Goal: Transaction & Acquisition: Purchase product/service

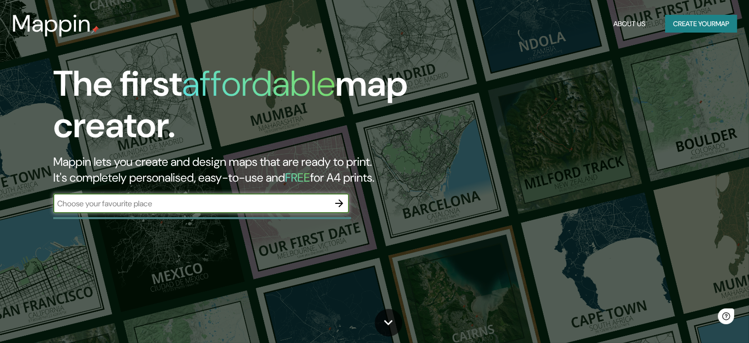
click at [101, 209] on div "​" at bounding box center [201, 203] width 296 height 20
paste input "9.012161, -79.466326"
type input "9.012161, -79.466326"
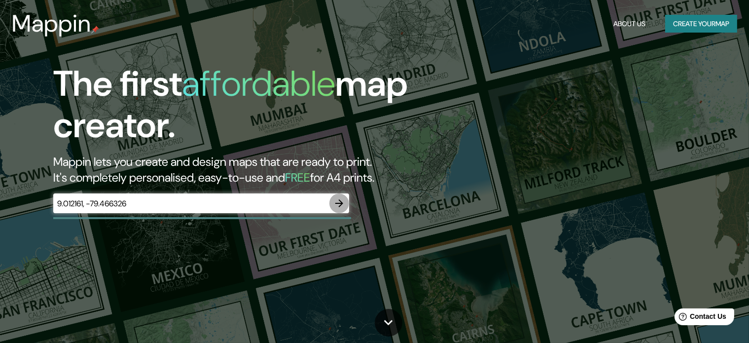
click at [342, 205] on icon "button" at bounding box center [340, 203] width 12 height 12
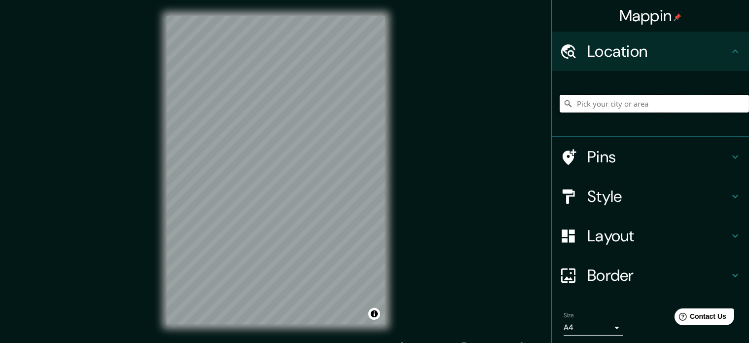
click at [582, 108] on input "Pick your city or area" at bounding box center [654, 104] width 189 height 18
paste input "[GEOGRAPHIC_DATA]"
type input "Noord, [GEOGRAPHIC_DATA], [GEOGRAPHIC_DATA], [GEOGRAPHIC_DATA]"
click at [730, 195] on icon at bounding box center [736, 196] width 12 height 12
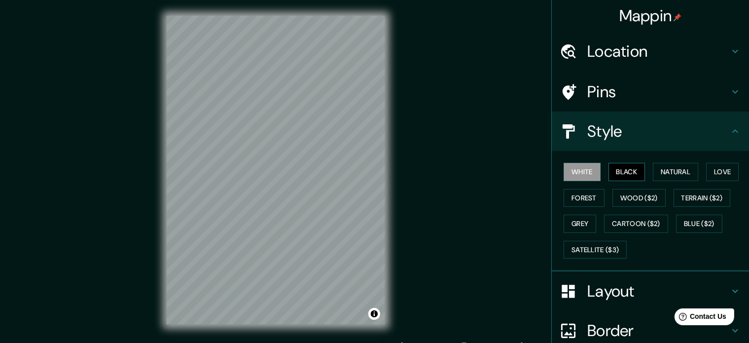
click at [627, 169] on button "Black" at bounding box center [627, 172] width 37 height 18
click at [626, 169] on button "Black" at bounding box center [627, 172] width 37 height 18
click at [585, 169] on button "White" at bounding box center [582, 172] width 37 height 18
click at [670, 171] on button "Natural" at bounding box center [675, 172] width 45 height 18
click at [575, 168] on button "White" at bounding box center [582, 172] width 37 height 18
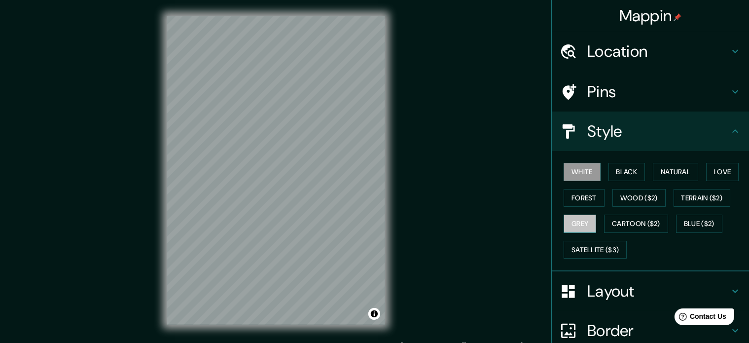
click at [574, 221] on button "Grey" at bounding box center [580, 224] width 33 height 18
click at [570, 171] on button "White" at bounding box center [582, 172] width 37 height 18
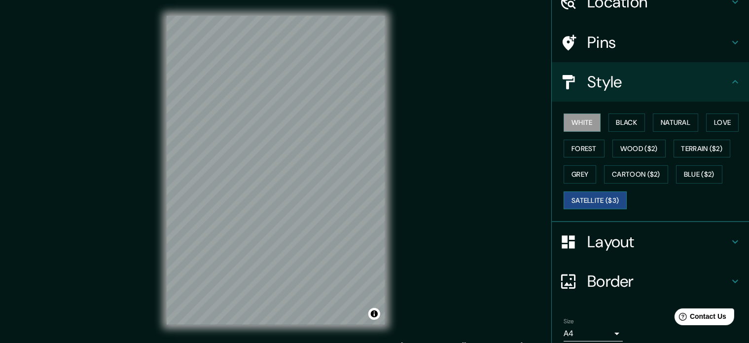
scroll to position [88, 0]
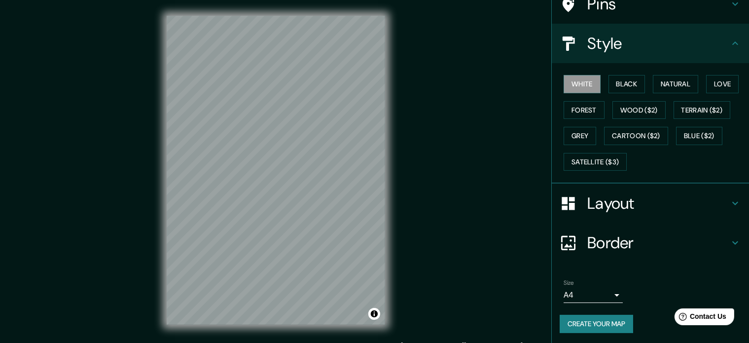
click at [730, 197] on icon at bounding box center [736, 203] width 12 height 12
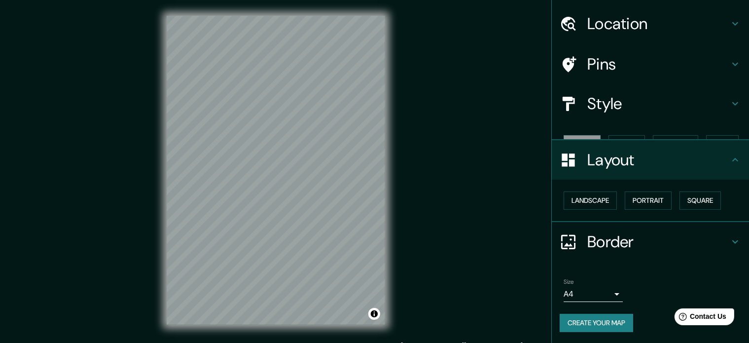
scroll to position [11, 0]
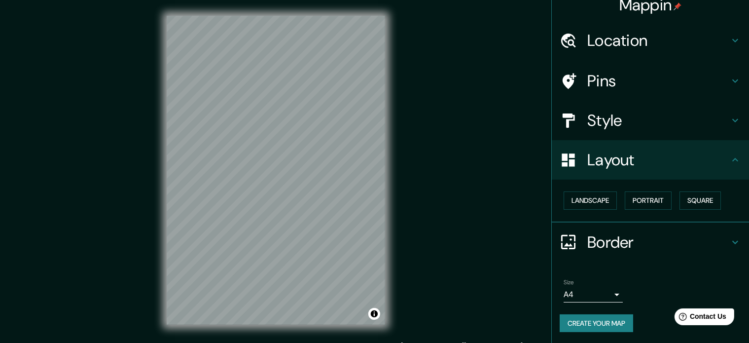
click at [730, 162] on icon at bounding box center [736, 160] width 12 height 12
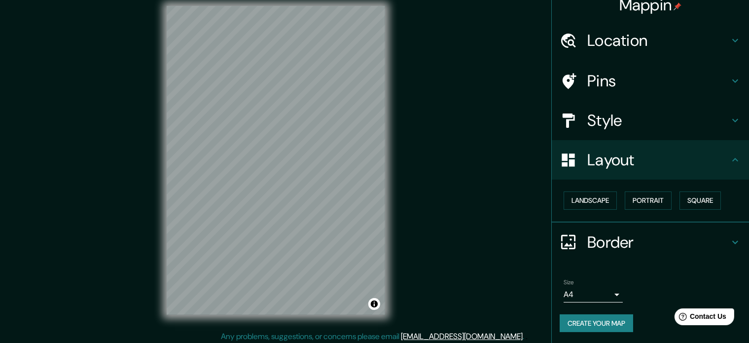
scroll to position [13, 0]
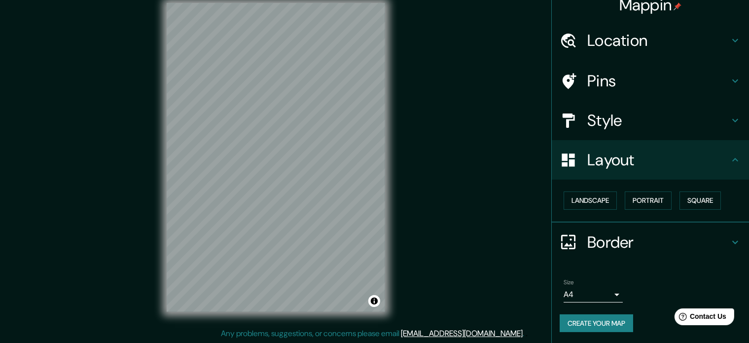
click at [635, 67] on div "Pins" at bounding box center [650, 80] width 197 height 39
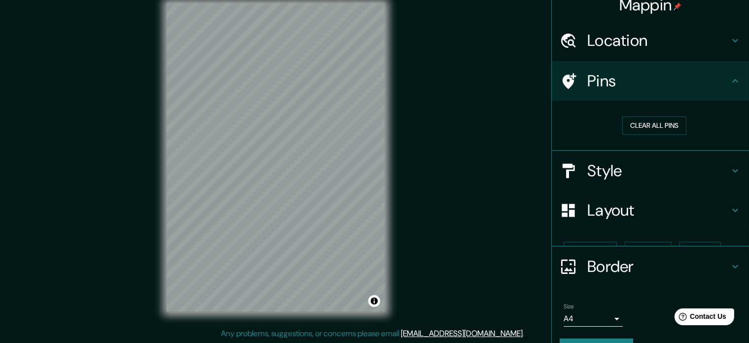
scroll to position [0, 0]
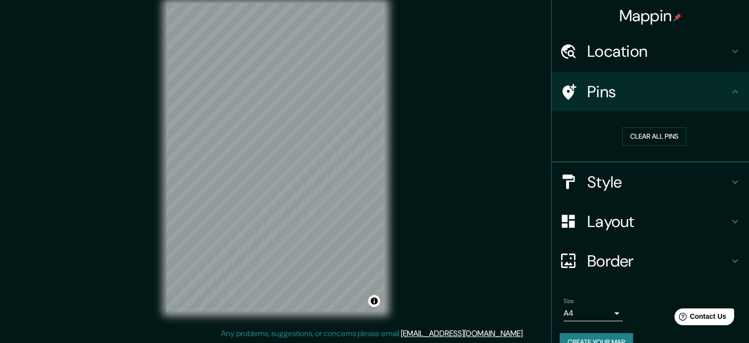
click at [590, 55] on h4 "Location" at bounding box center [659, 51] width 142 height 20
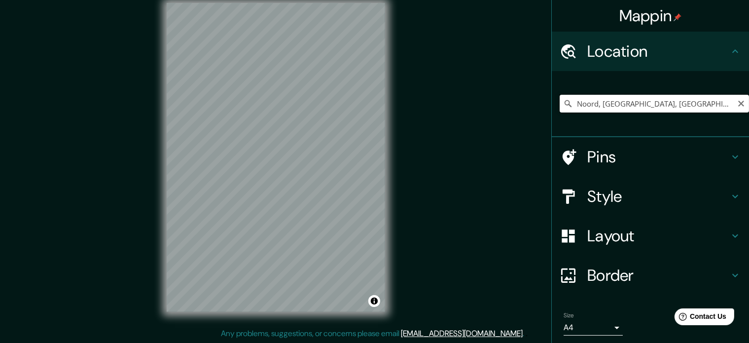
click at [624, 100] on input "Noord, [GEOGRAPHIC_DATA], [GEOGRAPHIC_DATA], [GEOGRAPHIC_DATA]" at bounding box center [654, 104] width 189 height 18
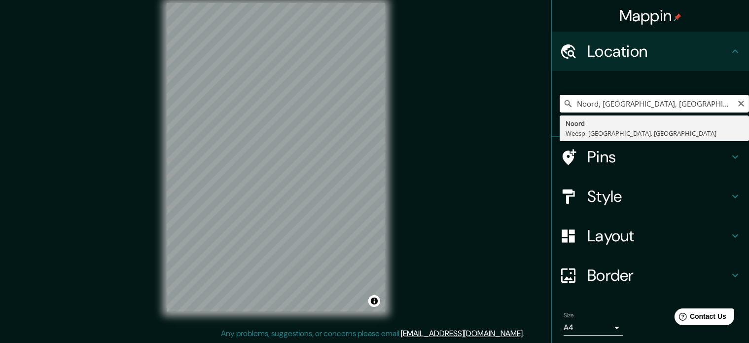
click at [601, 102] on input "Noord, [GEOGRAPHIC_DATA], [GEOGRAPHIC_DATA], [GEOGRAPHIC_DATA]" at bounding box center [654, 104] width 189 height 18
click at [602, 102] on input "Noord, [GEOGRAPHIC_DATA], [GEOGRAPHIC_DATA], [GEOGRAPHIC_DATA]" at bounding box center [654, 104] width 189 height 18
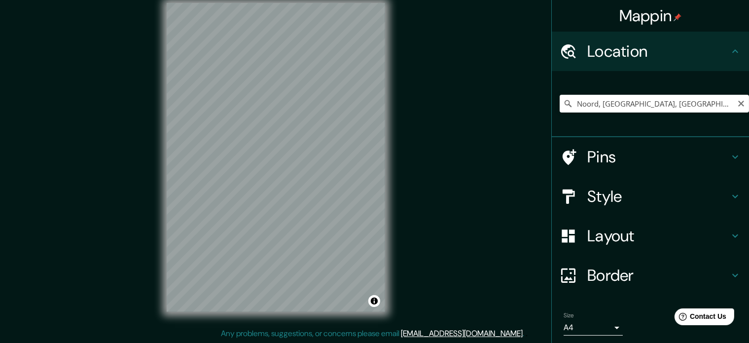
click at [738, 103] on icon "Clear" at bounding box center [742, 104] width 8 height 8
paste input "[GEOGRAPHIC_DATA]"
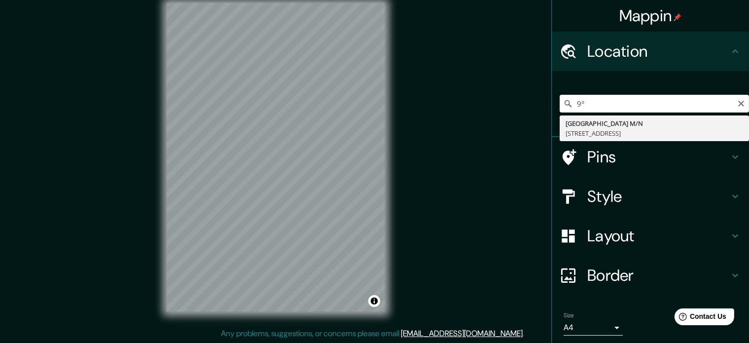
type input "9"
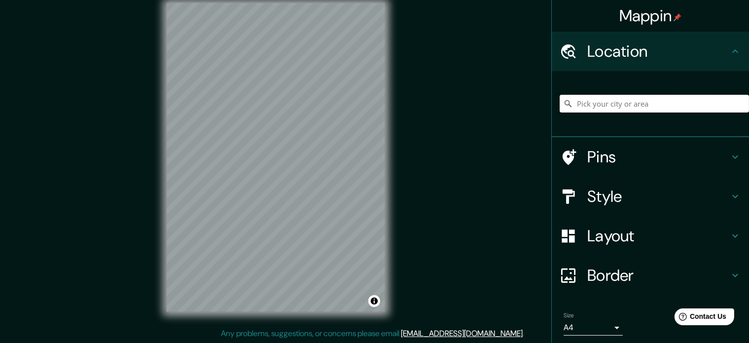
click at [599, 108] on input "Pick your city or area" at bounding box center [654, 104] width 189 height 18
click at [645, 106] on input "[GEOGRAPHIC_DATA][US_STATE], [GEOGRAPHIC_DATA]" at bounding box center [654, 104] width 189 height 18
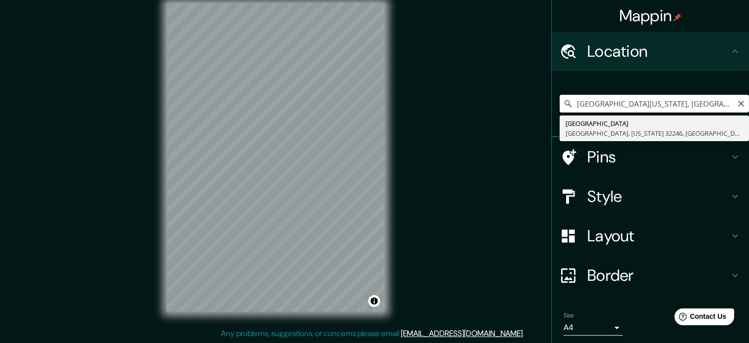
type input "[GEOGRAPHIC_DATA][US_STATE], [GEOGRAPHIC_DATA]"
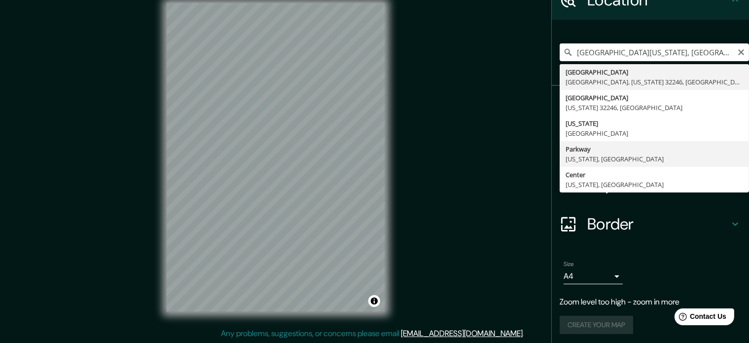
scroll to position [53, 0]
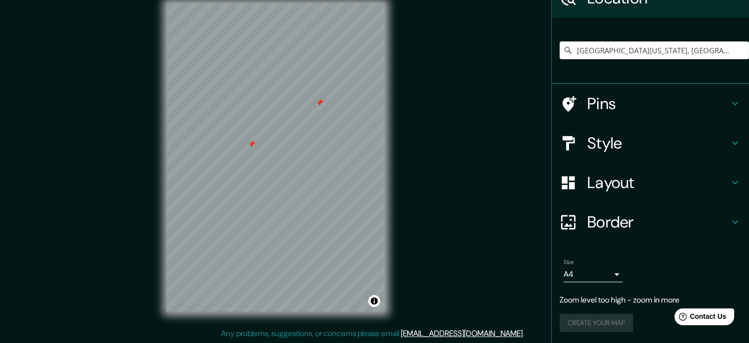
click at [322, 101] on div at bounding box center [320, 103] width 8 height 8
click at [253, 144] on div at bounding box center [252, 144] width 8 height 8
